Goal: Navigation & Orientation: Find specific page/section

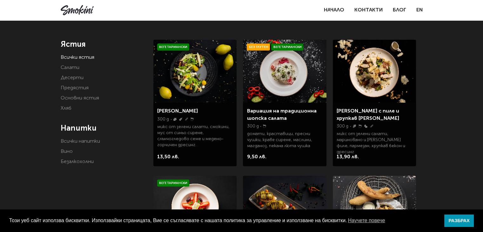
scroll to position [113, 0]
click at [122, 134] on div "Напитки Всички напитки Вино Безалкохолни" at bounding box center [102, 149] width 83 height 53
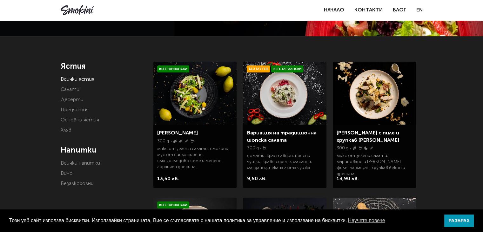
scroll to position [92, 0]
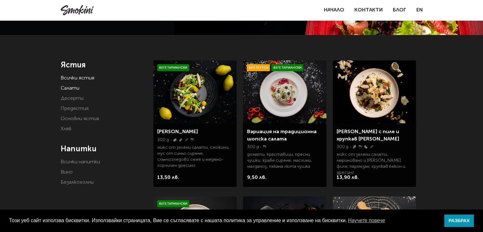
click at [72, 89] on link "Салати" at bounding box center [70, 88] width 19 height 5
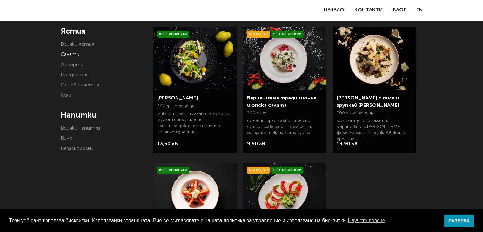
scroll to position [126, 0]
click at [72, 87] on link "Основни ястия" at bounding box center [80, 84] width 38 height 5
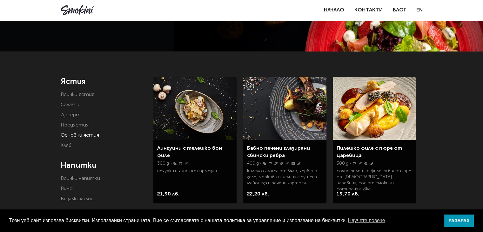
scroll to position [53, 0]
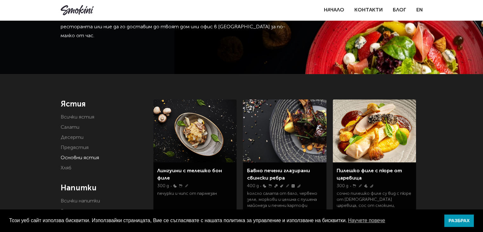
click at [72, 126] on link "Салати" at bounding box center [70, 127] width 19 height 5
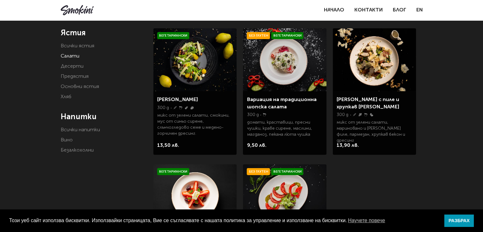
scroll to position [117, 0]
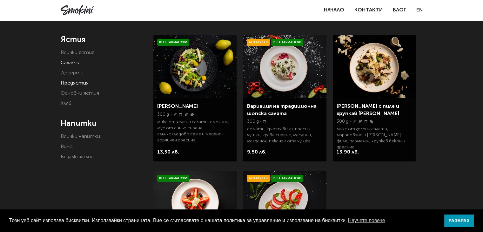
click at [69, 85] on link "Предястия" at bounding box center [75, 83] width 28 height 5
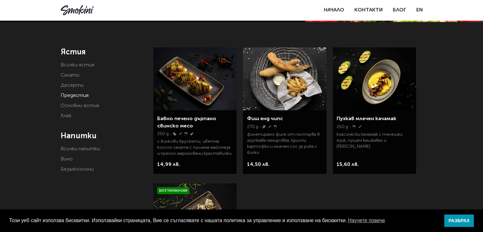
scroll to position [105, 0]
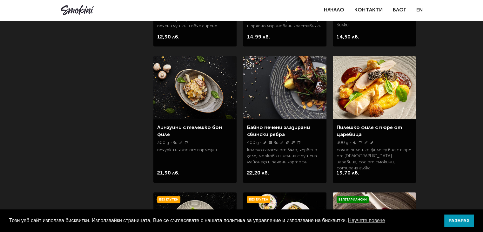
scroll to position [369, 0]
